Goal: Task Accomplishment & Management: Use online tool/utility

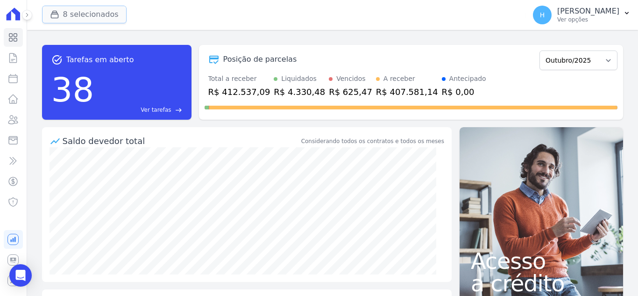
click at [67, 15] on button "8 selecionados" at bounding box center [84, 15] width 85 height 18
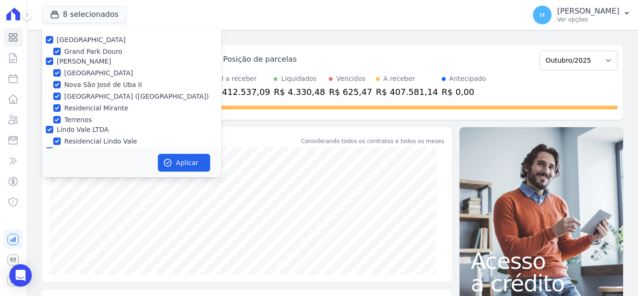
click at [49, 57] on div at bounding box center [49, 61] width 7 height 9
click at [47, 63] on input "[PERSON_NAME]" at bounding box center [49, 60] width 7 height 7
checkbox input "false"
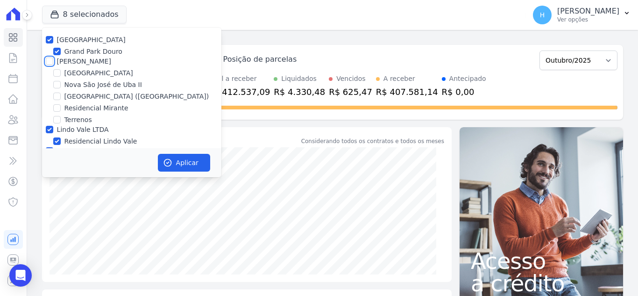
checkbox input "false"
click at [48, 127] on input "Lindo Vale LTDA" at bounding box center [49, 129] width 7 height 7
checkbox input "false"
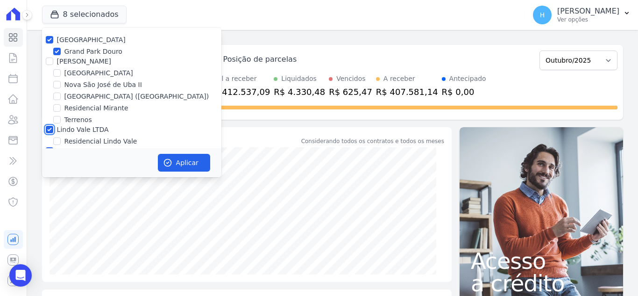
checkbox input "false"
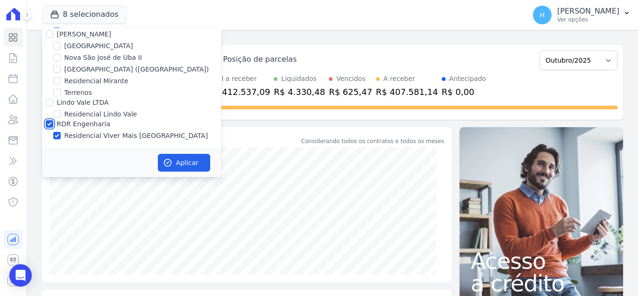
click at [48, 121] on input "RDR Engenharia" at bounding box center [49, 123] width 7 height 7
checkbox input "false"
click at [183, 160] on button "Aplicar" at bounding box center [184, 163] width 52 height 18
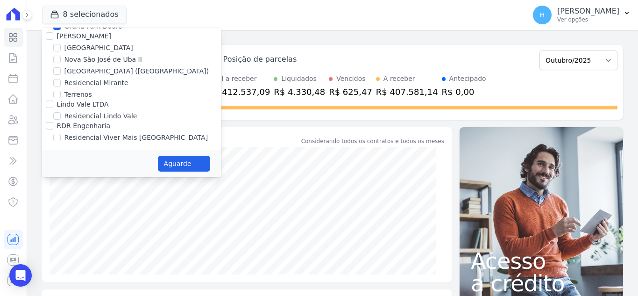
scroll to position [25, 0]
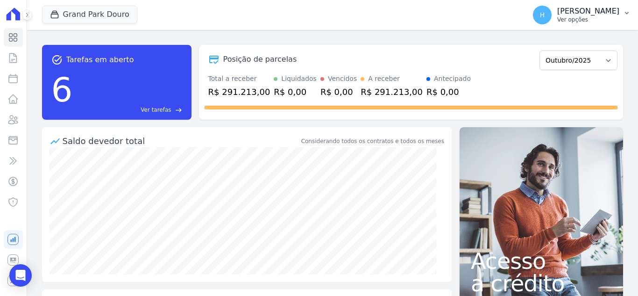
click at [627, 16] on icon "button" at bounding box center [626, 12] width 7 height 7
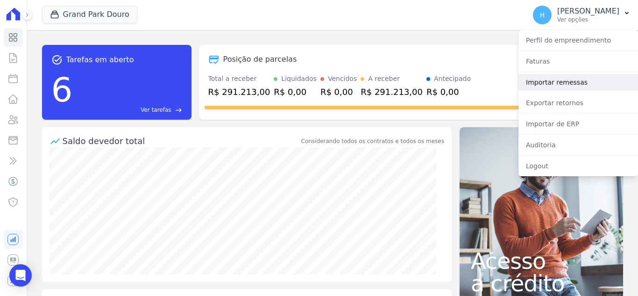
click at [561, 86] on link "Importar remessas" at bounding box center [579, 82] width 120 height 17
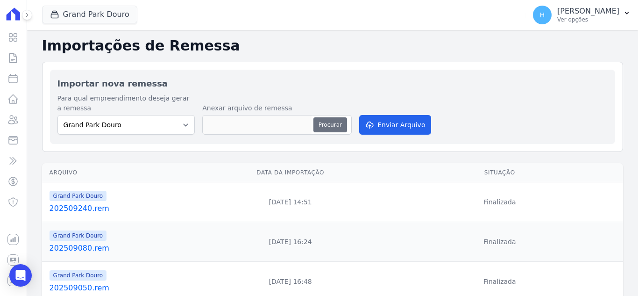
click at [321, 122] on button "Procurar" at bounding box center [330, 124] width 34 height 15
type input "202510020.rem"
click at [376, 125] on button "Enviar Arquivo" at bounding box center [395, 125] width 72 height 20
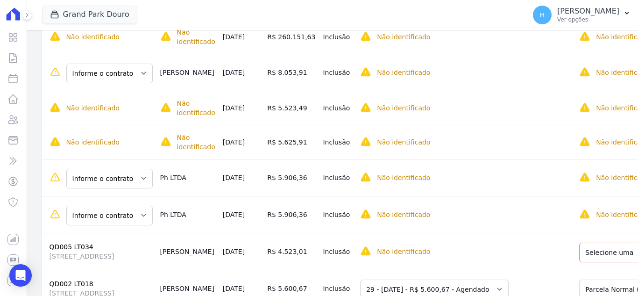
scroll to position [135, 0]
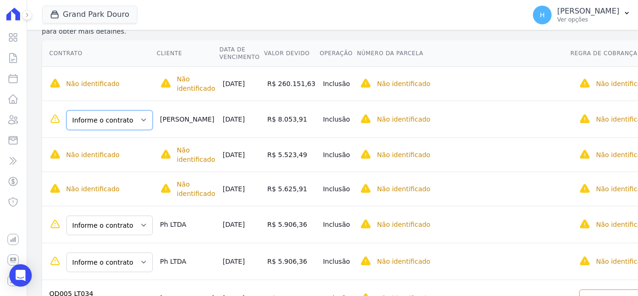
click at [141, 115] on select "Informe o contrato QD005 LT033 QD006 LT022" at bounding box center [109, 120] width 86 height 20
drag, startPoint x: 194, startPoint y: 111, endPoint x: 157, endPoint y: 109, distance: 37.4
click at [157, 109] on td "[PERSON_NAME]" at bounding box center [188, 118] width 63 height 37
copy td "[PERSON_NAME]"
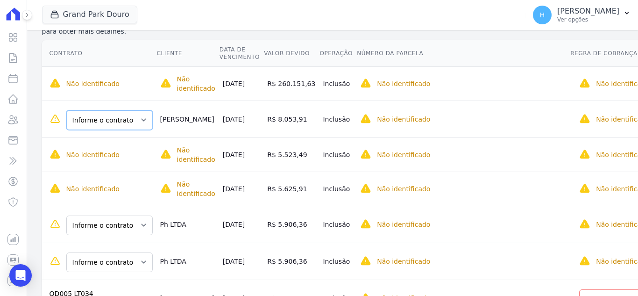
drag, startPoint x: 106, startPoint y: 114, endPoint x: 106, endPoint y: 120, distance: 6.5
click at [106, 114] on select "Informe o contrato QD005 LT033 QD006 LT022" at bounding box center [109, 120] width 86 height 20
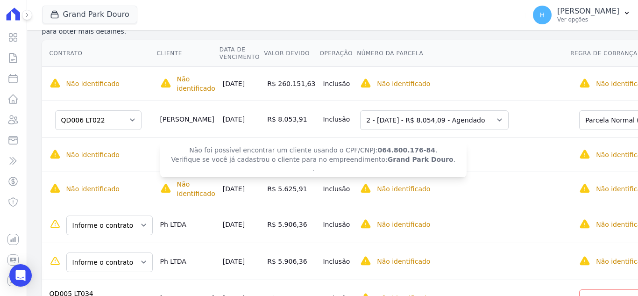
click at [176, 144] on span "Não foi possível encontrar um cliente usando o CPF/CNPJ: 064.800.176-84 . Verif…" at bounding box center [313, 160] width 306 height 36
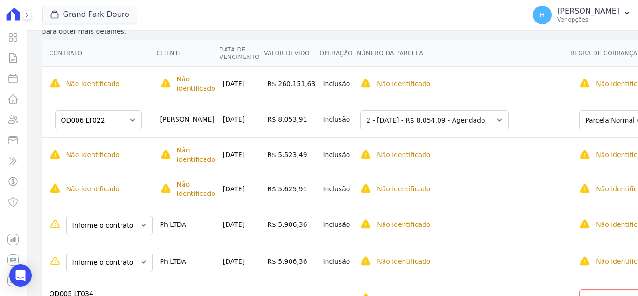
scroll to position [228, 0]
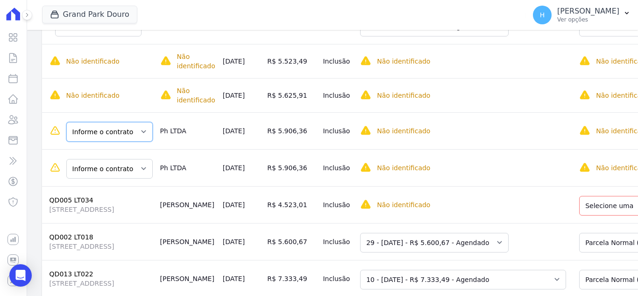
drag, startPoint x: 138, startPoint y: 123, endPoint x: 136, endPoint y: 130, distance: 6.7
click at [138, 123] on select "Informe o contrato QD003 LT018 QD003 LT019" at bounding box center [109, 132] width 86 height 20
drag, startPoint x: 128, startPoint y: 126, endPoint x: 128, endPoint y: 131, distance: 5.1
click at [128, 126] on select "Informe o contrato QD003 LT018 QD003 LT019" at bounding box center [109, 132] width 86 height 20
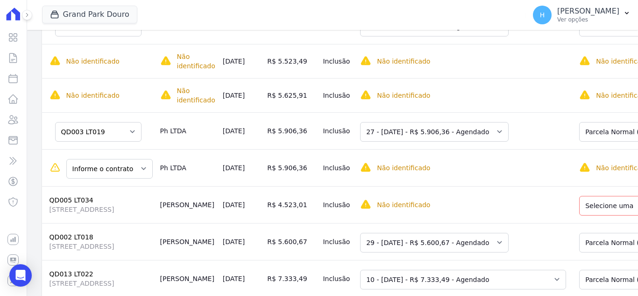
click at [128, 171] on td "Informe o contrato QD003 LT018 QD003 LT019" at bounding box center [99, 167] width 114 height 37
click at [133, 163] on select "Informe o contrato QD003 LT018 QD003 LT019" at bounding box center [109, 169] width 86 height 20
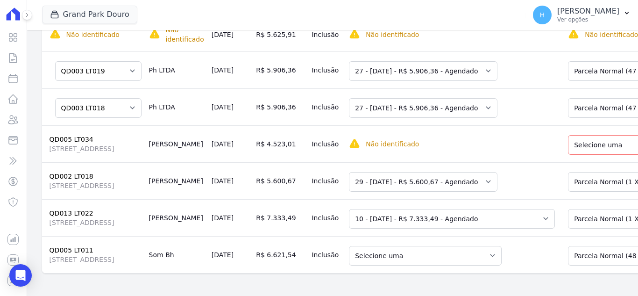
scroll to position [325, 0]
click at [584, 135] on select "Selecione uma Nova Parcela Avulsa Parcela Avulsa Existente Sinal (1 X R$ 8.883,…" at bounding box center [639, 145] width 143 height 20
click at [387, 135] on select "Selecione uma" at bounding box center [386, 145] width 74 height 20
drag, startPoint x: 593, startPoint y: 100, endPoint x: 593, endPoint y: 107, distance: 7.5
click at [593, 135] on select "Selecione uma Nova Parcela Avulsa Parcela Avulsa Existente Sinal (1 X R$ 8.883,…" at bounding box center [639, 145] width 143 height 20
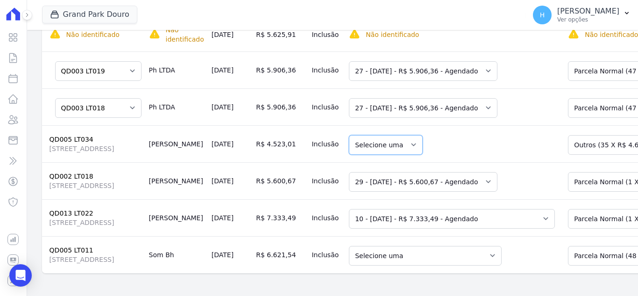
click at [366, 135] on select "Selecione uma" at bounding box center [386, 145] width 74 height 20
click at [618, 135] on select "Selecione uma Nova Parcela Avulsa Parcela Avulsa Existente Sinal (1 X R$ 8.883,…" at bounding box center [639, 145] width 143 height 20
click at [367, 135] on select "Selecione uma" at bounding box center [386, 145] width 74 height 20
click at [372, 135] on select "Selecione uma" at bounding box center [386, 145] width 74 height 20
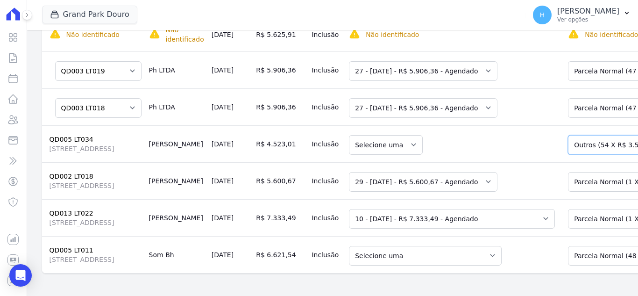
click at [597, 135] on select "Selecione uma Nova Parcela Avulsa Parcela Avulsa Existente Sinal (1 X R$ 8.883,…" at bounding box center [639, 145] width 143 height 20
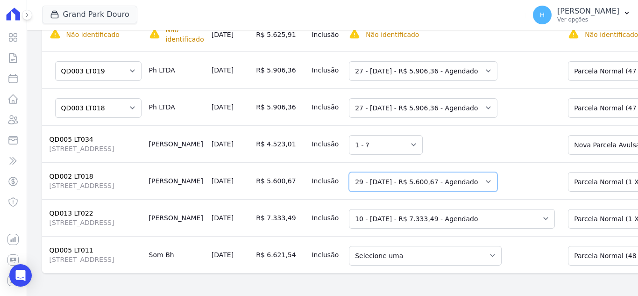
click at [444, 172] on select "Selecione uma 29 - [DATE] - R$ 5.600,67 - Agendado 30 - [DATE] - R$ 5.600,67 - …" at bounding box center [423, 182] width 149 height 20
click at [349, 172] on select "Selecione uma 29 - [DATE] - R$ 5.600,67 - Agendado 30 - [DATE] - R$ 5.600,67 - …" at bounding box center [423, 182] width 149 height 20
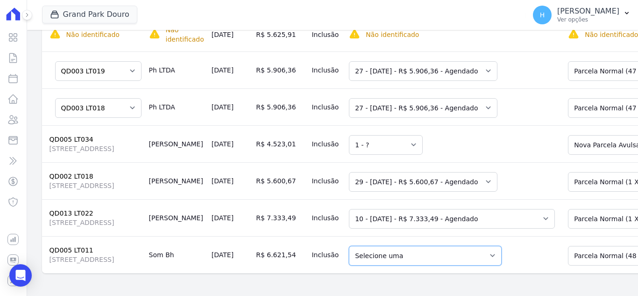
click at [394, 246] on select "Selecione uma 3 - [DATE] - R$ 6.621,54 - Vencido 6 - [DATE] - R$ 13.797,08 - Ag…" at bounding box center [425, 256] width 153 height 20
click at [563, 212] on td "Selecione uma Nova Parcela Avulsa Parcela Avulsa Existente Outros (36 X R$ 6.17…" at bounding box center [637, 217] width 156 height 37
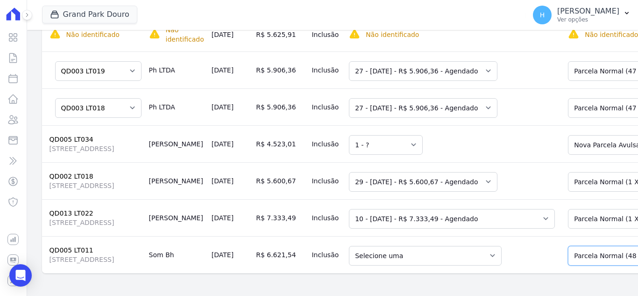
click at [582, 246] on select "Selecione uma Nova Parcela Avulsa Parcela Avulsa Existente Sinal (1 X R$ 3.942,…" at bounding box center [639, 256] width 143 height 20
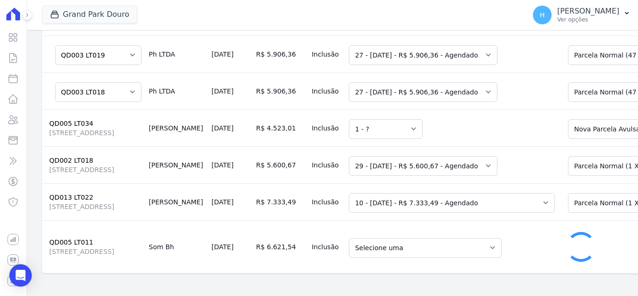
select select "0"
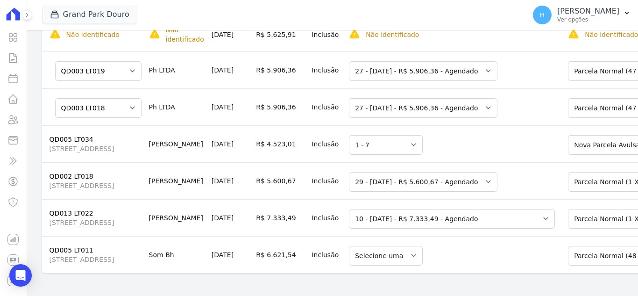
click at [417, 236] on td "Selecione uma" at bounding box center [452, 254] width 214 height 37
click at [402, 236] on td "Selecione uma" at bounding box center [452, 254] width 214 height 37
click at [379, 246] on select "Selecione uma" at bounding box center [386, 256] width 74 height 20
drag, startPoint x: 376, startPoint y: 240, endPoint x: 453, endPoint y: 239, distance: 76.6
click at [376, 246] on select "Selecione uma" at bounding box center [386, 256] width 74 height 20
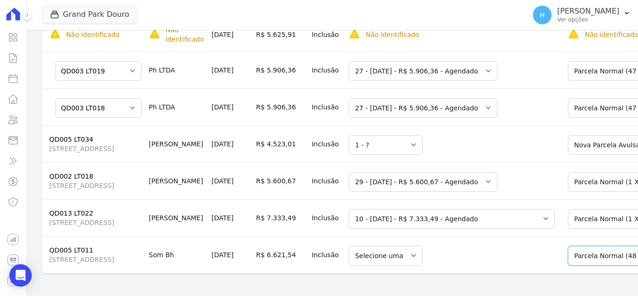
click at [615, 246] on select "Selecione uma Nova Parcela Avulsa Parcela Avulsa Existente Sinal (1 X R$ 3.942,…" at bounding box center [639, 256] width 143 height 20
click at [568, 172] on select "Selecione uma Nova Parcela Avulsa Parcela Avulsa Existente Sinal (1 X R$ 36.149…" at bounding box center [635, 182] width 135 height 20
click at [583, 162] on td "Selecione uma Nova Parcela Avulsa Parcela Avulsa Existente Sinal (1 X R$ 36.149…" at bounding box center [637, 180] width 156 height 37
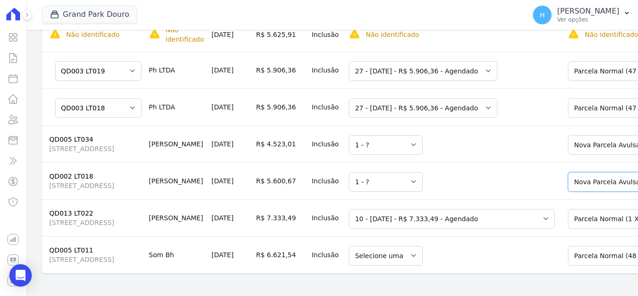
click at [585, 172] on select "Selecione uma Nova Parcela Avulsa Parcela Avulsa Existente Sinal (1 X R$ 36.149…" at bounding box center [635, 182] width 135 height 20
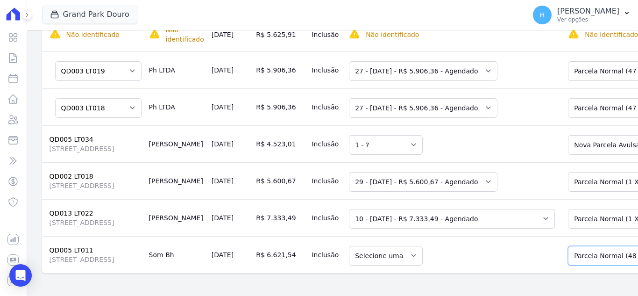
drag, startPoint x: 581, startPoint y: 237, endPoint x: 573, endPoint y: 228, distance: 11.9
click at [581, 246] on select "Selecione uma Nova Parcela Avulsa Parcela Avulsa Existente Sinal (1 X R$ 3.942,…" at bounding box center [639, 256] width 143 height 20
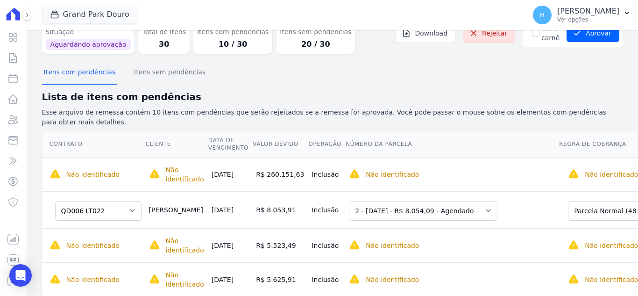
scroll to position [0, 0]
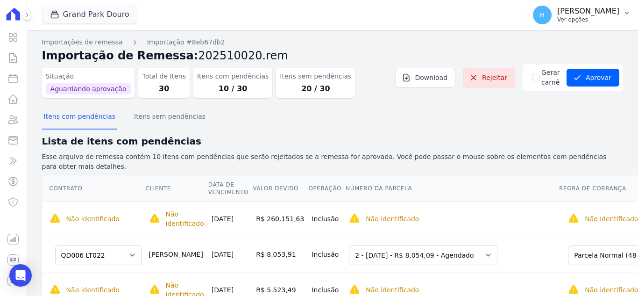
click at [589, 24] on button "H Hellen Vilaça Ver opções" at bounding box center [582, 15] width 113 height 26
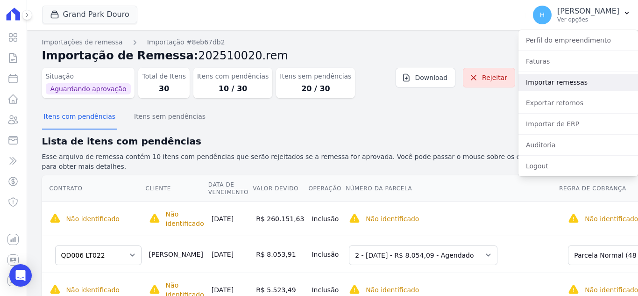
click at [565, 79] on link "Importar remessas" at bounding box center [579, 82] width 120 height 17
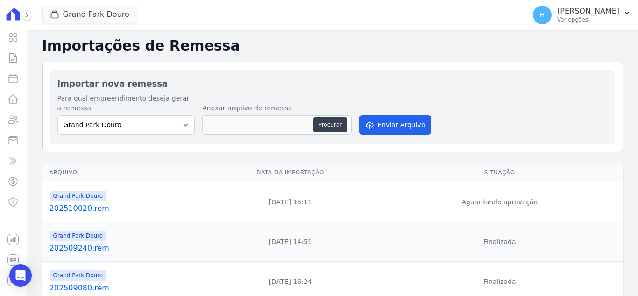
click at [76, 206] on link "202510020.rem" at bounding box center [125, 208] width 151 height 11
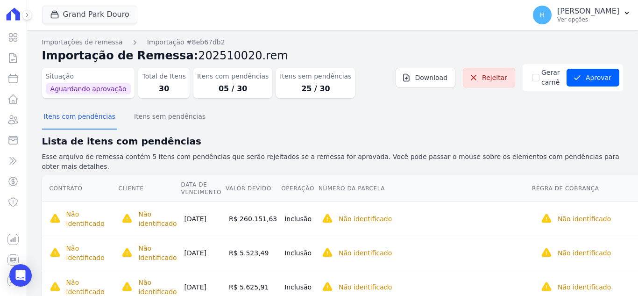
click at [273, 136] on h2 "Lista de itens com pendências" at bounding box center [332, 141] width 581 height 14
click at [599, 17] on p "Ver opções" at bounding box center [588, 19] width 62 height 7
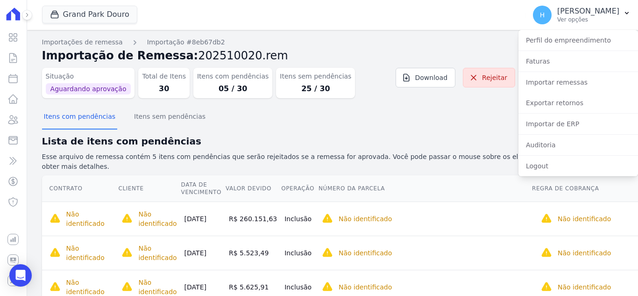
click at [475, 38] on nav "Importações de remessa Importação #8eb67db2" at bounding box center [332, 42] width 581 height 10
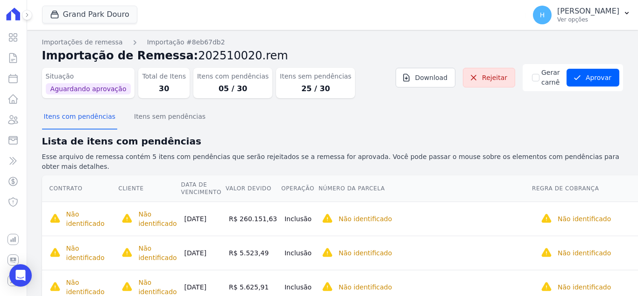
click at [12, 16] on icon at bounding box center [13, 13] width 19 height 13
click at [16, 37] on icon at bounding box center [13, 38] width 8 height 8
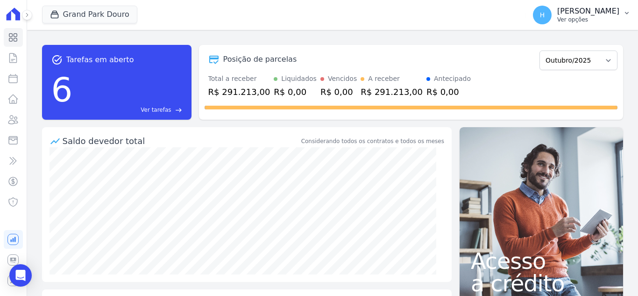
click at [594, 20] on p "Ver opções" at bounding box center [588, 19] width 62 height 7
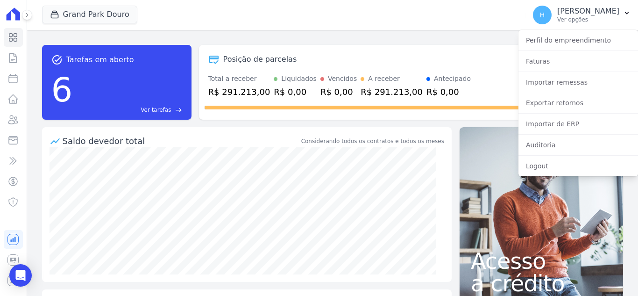
click at [432, 52] on div "Posição de parcelas Maio/2023 Junho/2023 Julho/2023 Agosto/2023 Setembro/2023 O…" at bounding box center [411, 59] width 413 height 21
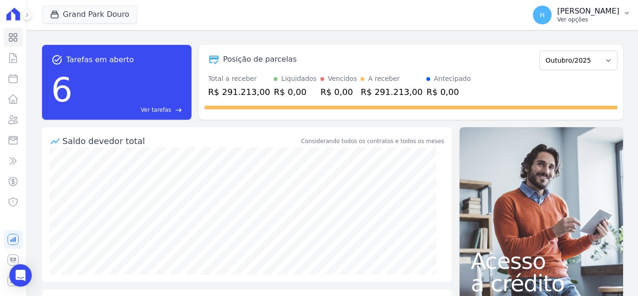
click at [592, 22] on p "Ver opções" at bounding box center [588, 19] width 62 height 7
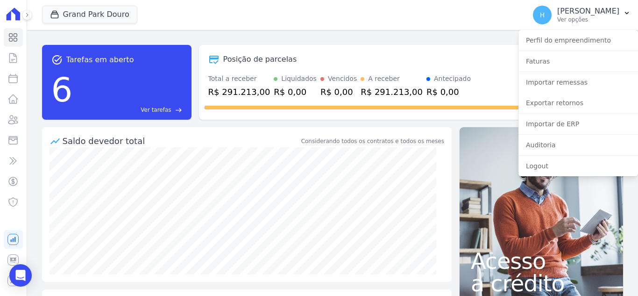
click at [210, 39] on div "task_alt Tarefas em aberto 6 Ver tarefas east Posição de parcelas Maio/2023 Jun…" at bounding box center [332, 82] width 581 height 90
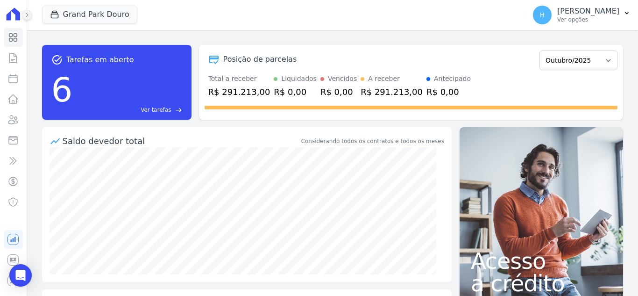
click at [30, 17] on button at bounding box center [27, 15] width 10 height 10
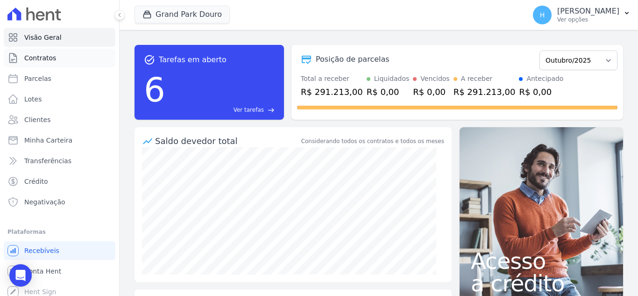
click at [49, 60] on span "Contratos" at bounding box center [40, 57] width 32 height 9
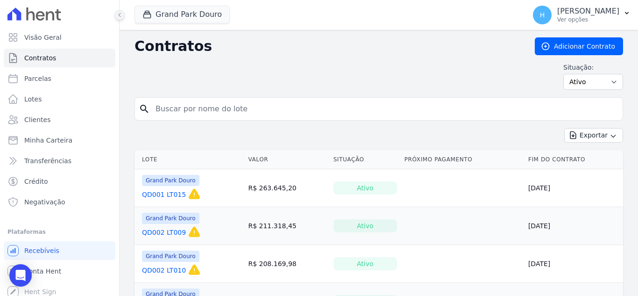
click at [117, 14] on icon at bounding box center [120, 15] width 6 height 6
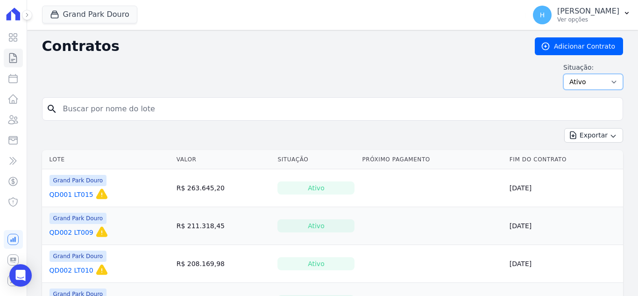
click at [603, 81] on select "Ativo Todos Pausado Distratado Rascunho Expirado Encerrado" at bounding box center [593, 82] width 60 height 16
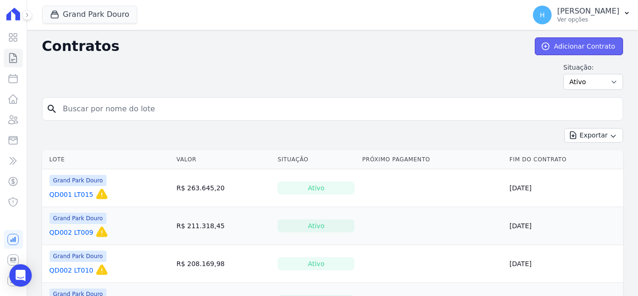
click at [575, 46] on link "Adicionar Contrato" at bounding box center [579, 46] width 88 height 18
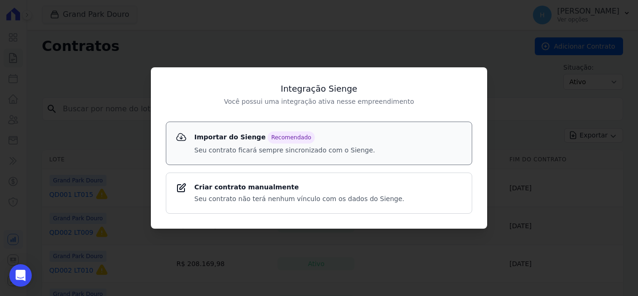
click at [244, 143] on strong "Importar do Sienge Recomendado" at bounding box center [284, 137] width 181 height 12
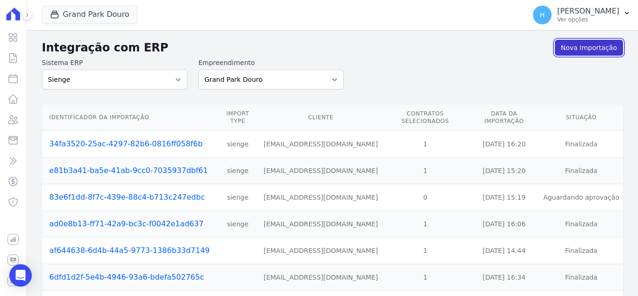
click at [590, 53] on link "Nova Importação" at bounding box center [589, 48] width 68 height 16
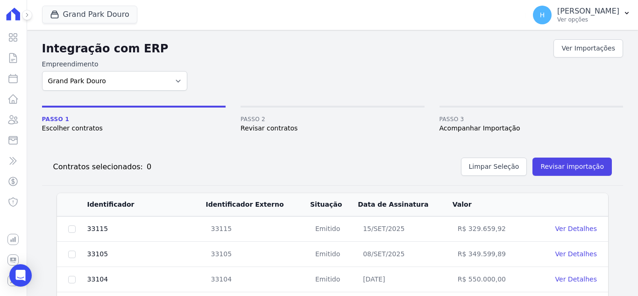
scroll to position [93, 0]
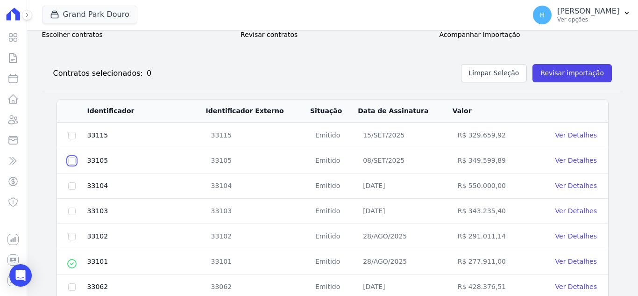
click at [73, 164] on input "checkbox" at bounding box center [71, 160] width 7 height 7
checkbox input "true"
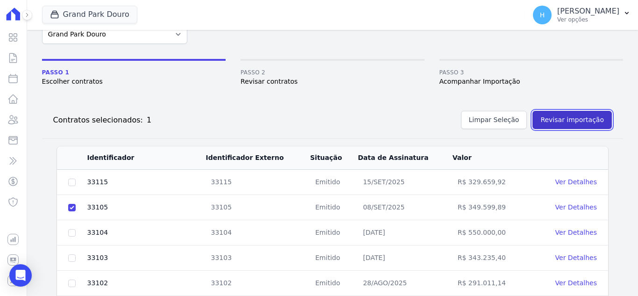
click at [562, 123] on button "Revisar importação" at bounding box center [572, 120] width 79 height 18
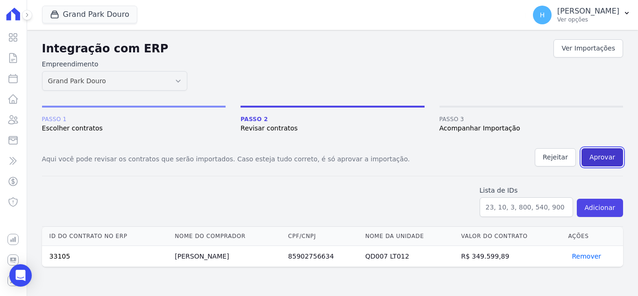
click at [600, 158] on button "Aprovar" at bounding box center [603, 157] width 42 height 18
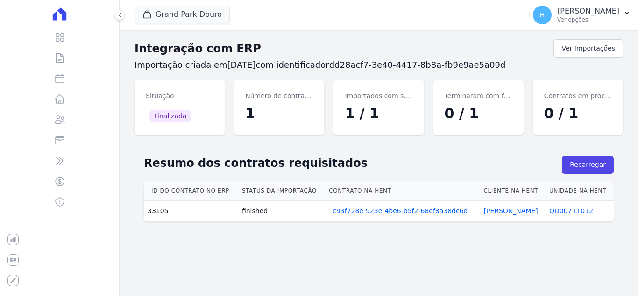
click at [440, 144] on div "Resumo dos contratos requisitados [GEOGRAPHIC_DATA] [GEOGRAPHIC_DATA] Id do con…" at bounding box center [379, 186] width 489 height 88
click at [593, 51] on link "Ver Importações" at bounding box center [589, 48] width 70 height 18
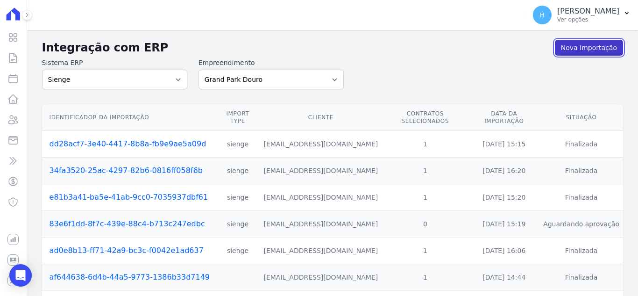
click at [590, 50] on link "Nova Importação" at bounding box center [589, 48] width 68 height 16
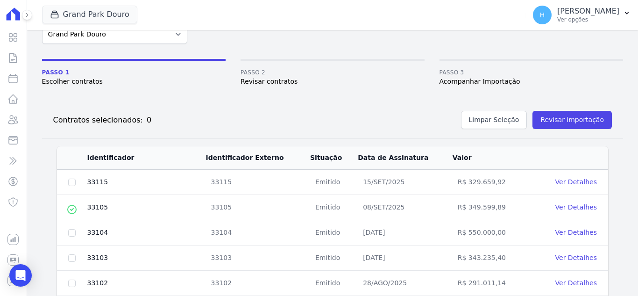
scroll to position [93, 0]
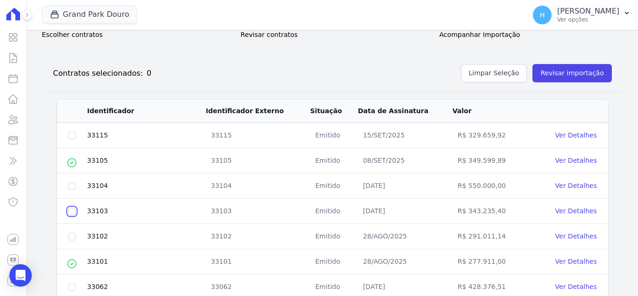
click at [72, 210] on input "checkbox" at bounding box center [71, 210] width 7 height 7
checkbox input "true"
click at [578, 76] on button "Revisar importação" at bounding box center [572, 73] width 79 height 18
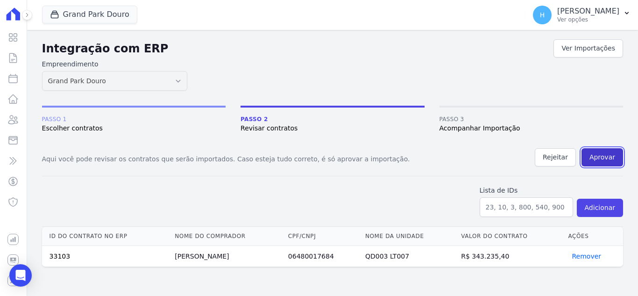
click at [604, 160] on button "Aprovar" at bounding box center [603, 157] width 42 height 18
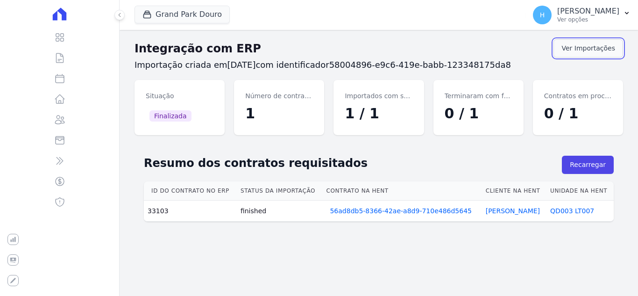
click at [595, 51] on link "Ver Importações" at bounding box center [589, 48] width 70 height 18
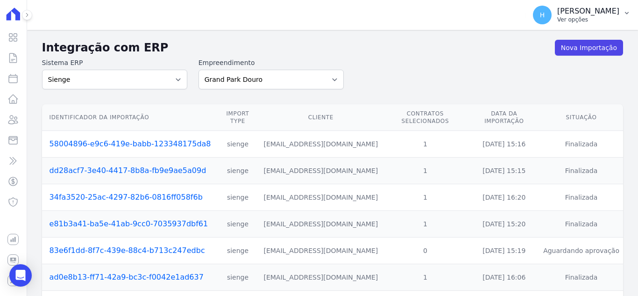
click at [615, 15] on p "[PERSON_NAME]" at bounding box center [588, 11] width 62 height 9
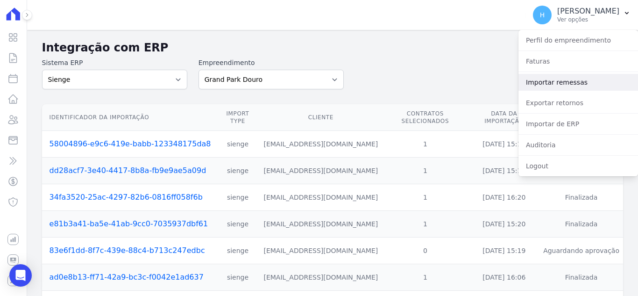
click at [583, 78] on link "Importar remessas" at bounding box center [579, 82] width 120 height 17
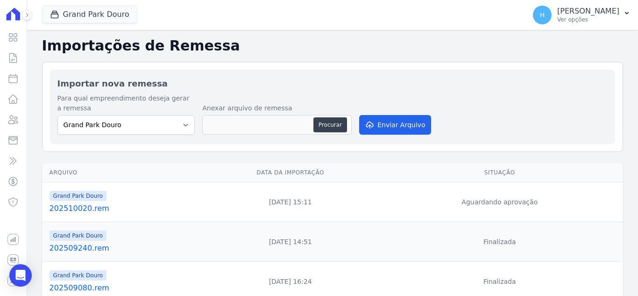
click at [87, 209] on link "202510020.rem" at bounding box center [125, 208] width 151 height 11
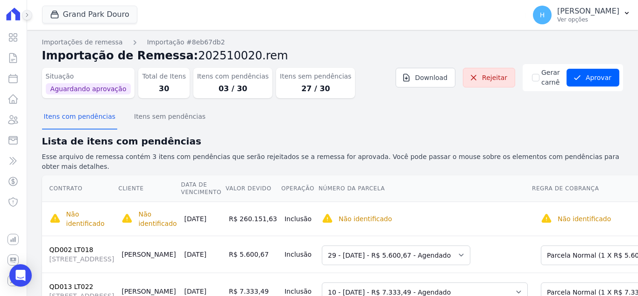
click at [28, 13] on icon at bounding box center [27, 15] width 6 height 6
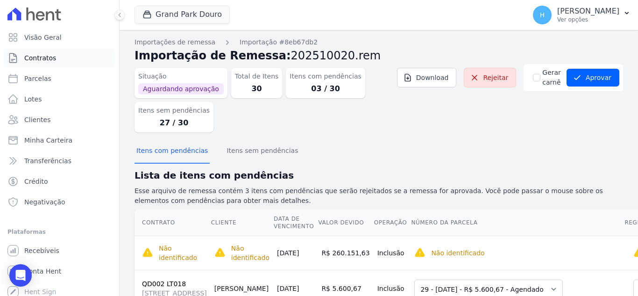
click at [43, 55] on span "Contratos" at bounding box center [40, 57] width 32 height 9
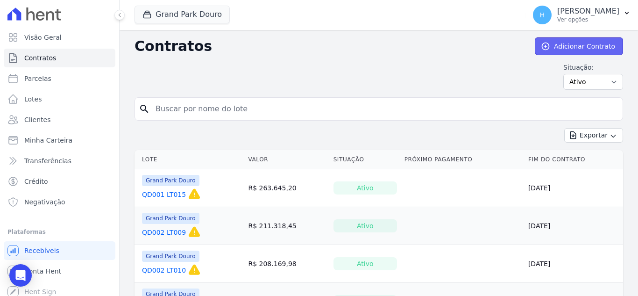
click at [568, 50] on link "Adicionar Contrato" at bounding box center [579, 46] width 88 height 18
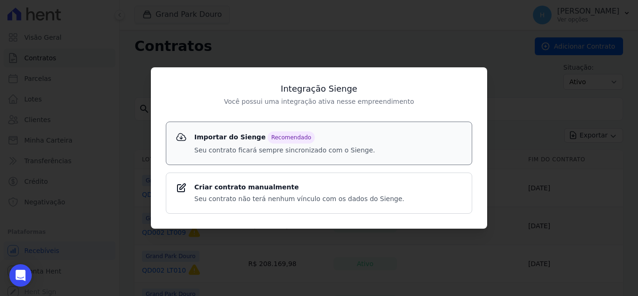
click at [216, 150] on p "Seu contrato ficará sempre sincronizado com o Sienge." at bounding box center [284, 150] width 181 height 10
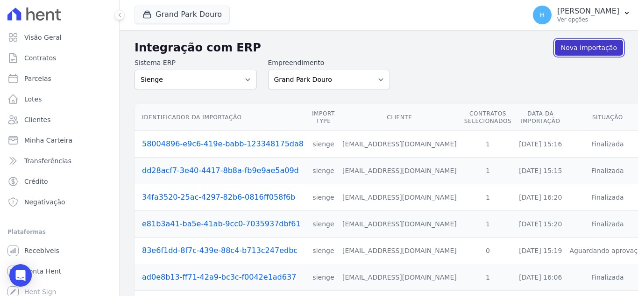
click at [572, 47] on link "Nova Importação" at bounding box center [589, 48] width 68 height 16
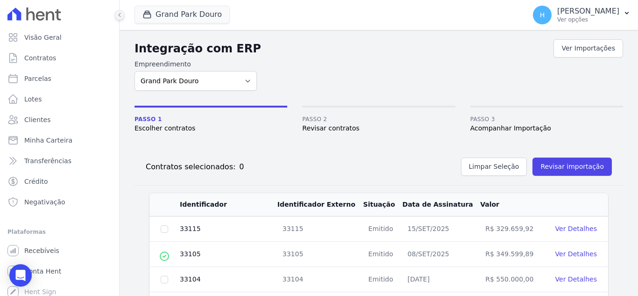
click at [121, 14] on icon at bounding box center [120, 15] width 6 height 6
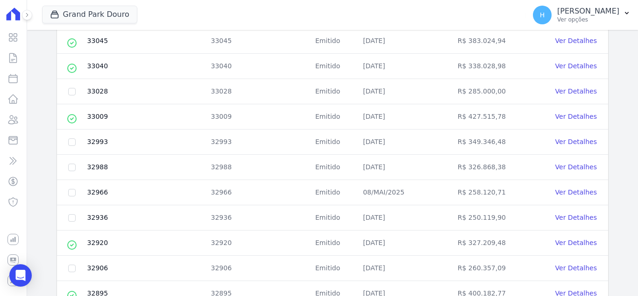
scroll to position [368, 0]
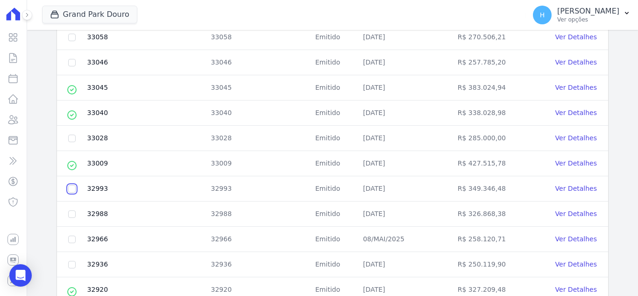
click at [69, 189] on input "checkbox" at bounding box center [71, 188] width 7 height 7
checkbox input "true"
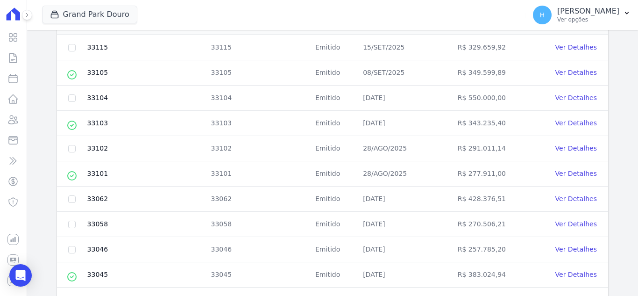
scroll to position [0, 0]
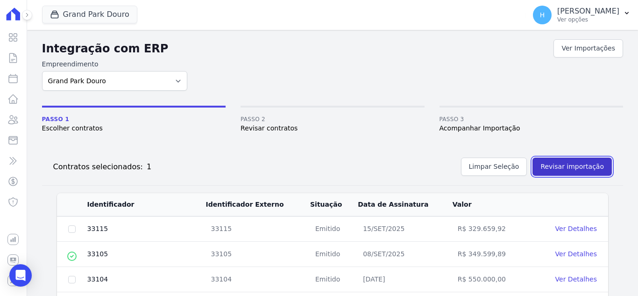
click at [569, 167] on button "Revisar importação" at bounding box center [572, 166] width 79 height 18
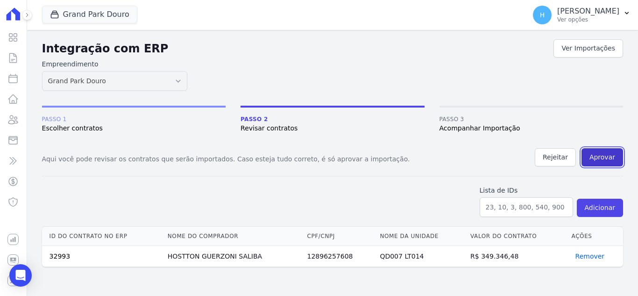
click at [610, 162] on button "Aprovar" at bounding box center [603, 157] width 42 height 18
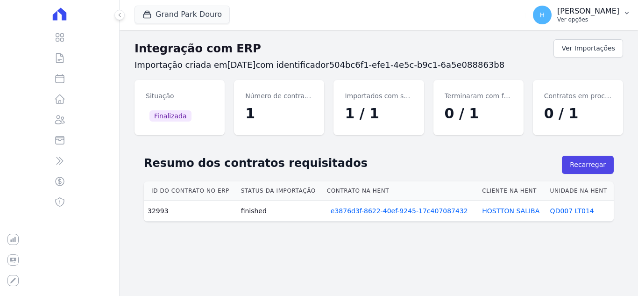
click at [589, 14] on p "[PERSON_NAME]" at bounding box center [588, 11] width 62 height 9
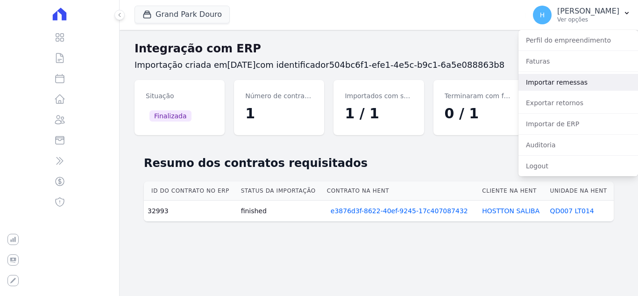
click at [567, 79] on link "Importar remessas" at bounding box center [579, 82] width 120 height 17
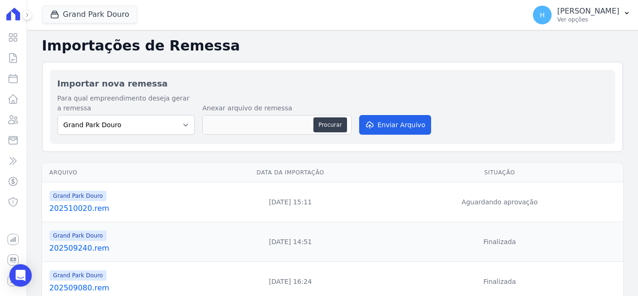
click at [71, 211] on link "202510020.rem" at bounding box center [125, 208] width 151 height 11
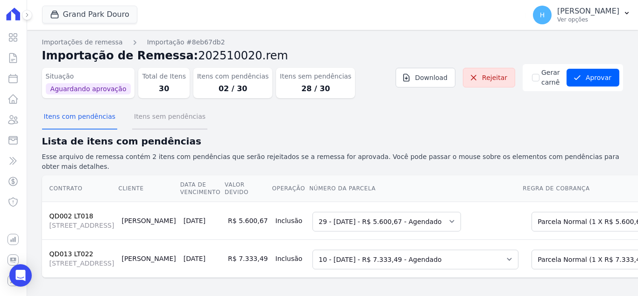
click at [165, 115] on button "Itens sem pendências" at bounding box center [169, 117] width 75 height 24
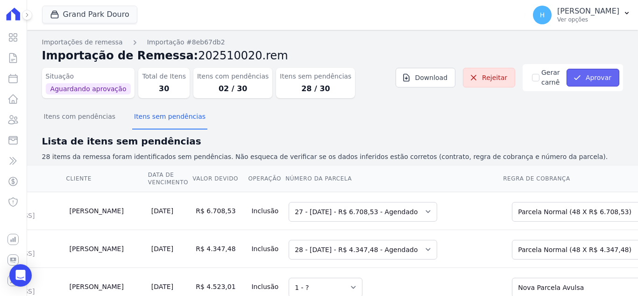
click at [594, 75] on button "Aprovar" at bounding box center [593, 78] width 53 height 18
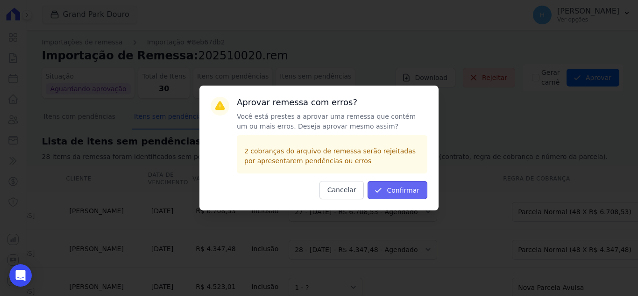
click at [419, 185] on button "Confirmar" at bounding box center [398, 190] width 60 height 18
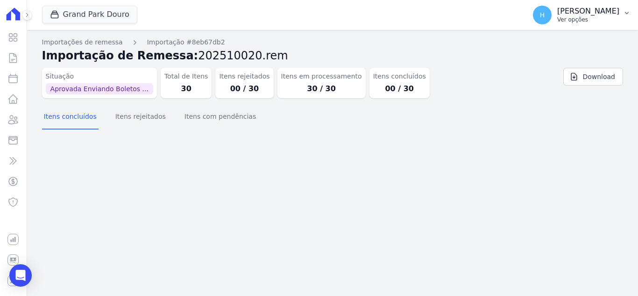
click at [591, 20] on p "Ver opções" at bounding box center [588, 19] width 62 height 7
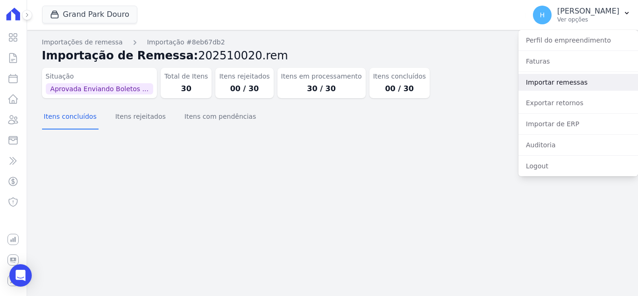
click at [557, 83] on link "Importar remessas" at bounding box center [579, 82] width 120 height 17
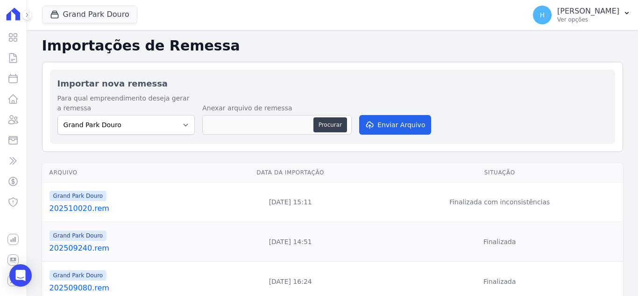
click at [102, 209] on link "202510020.rem" at bounding box center [125, 208] width 151 height 11
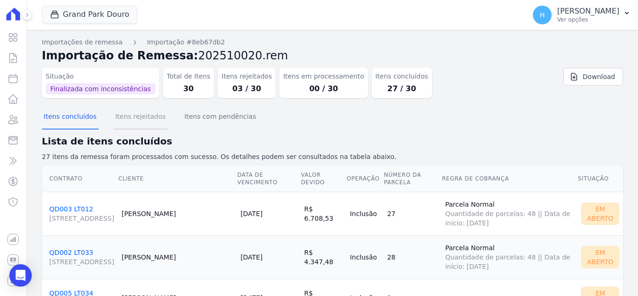
click at [136, 124] on button "Itens rejeitados" at bounding box center [141, 117] width 54 height 24
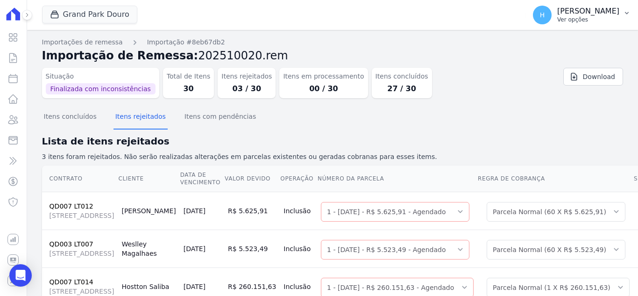
click at [595, 17] on p "Ver opções" at bounding box center [588, 19] width 62 height 7
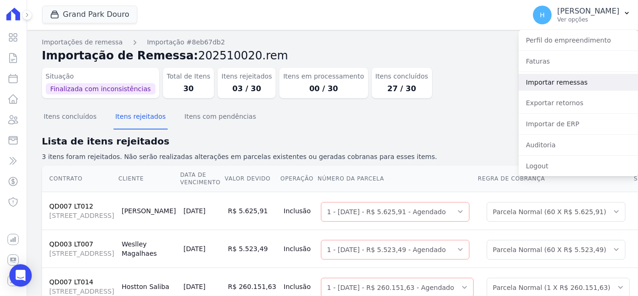
click at [581, 80] on link "Importar remessas" at bounding box center [579, 82] width 120 height 17
